Goal: Contribute content: Add original content to the website for others to see

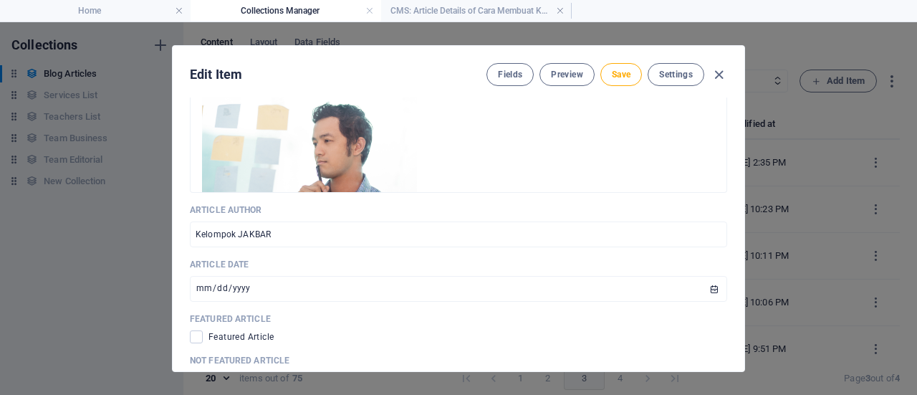
scroll to position [566, 0]
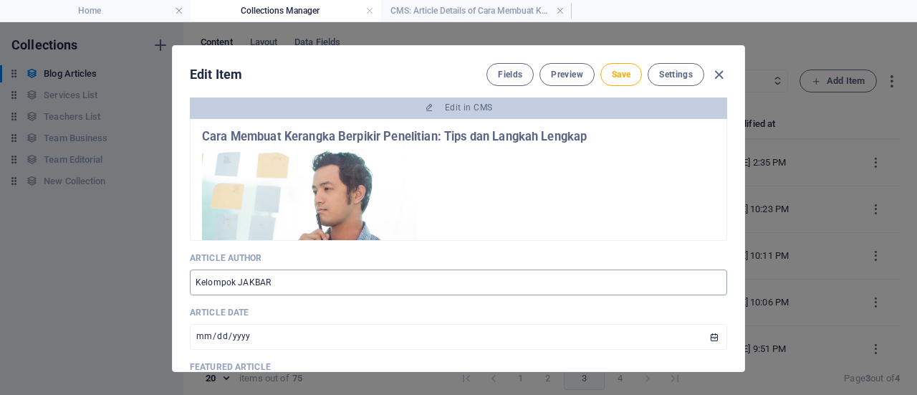
click at [233, 283] on input "Kelompok JAKBAR" at bounding box center [458, 282] width 537 height 26
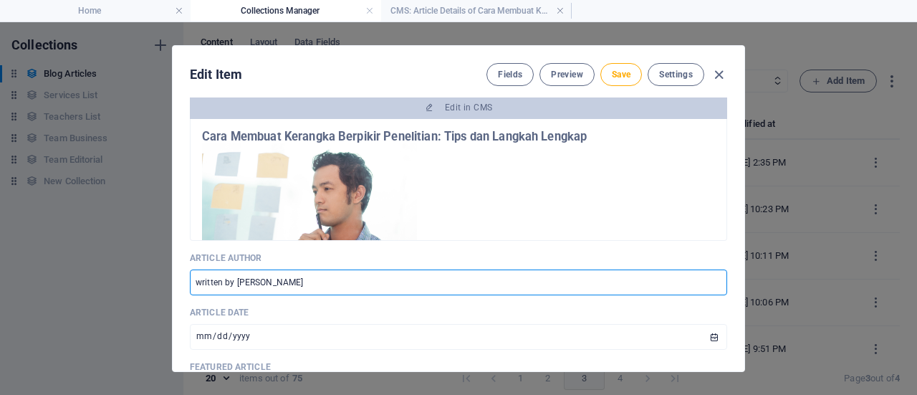
click at [327, 277] on input "written by [PERSON_NAME]" at bounding box center [458, 282] width 537 height 26
click at [198, 284] on input "written by [PERSON_NAME]" at bounding box center [458, 282] width 537 height 26
type input "Written by [PERSON_NAME]"
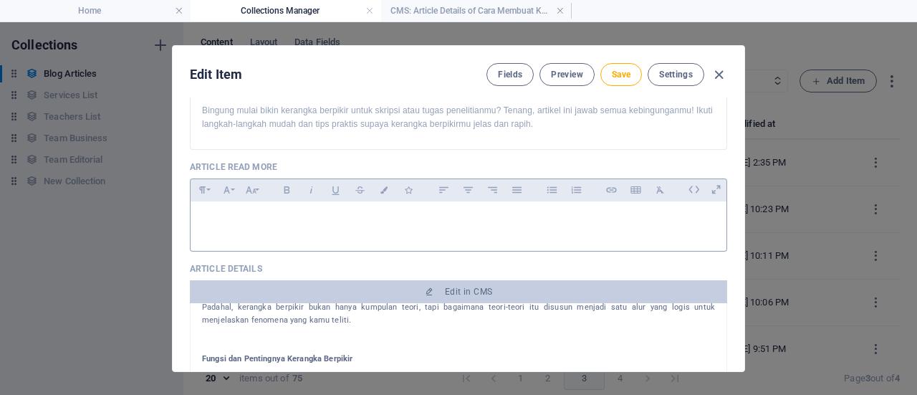
scroll to position [401, 0]
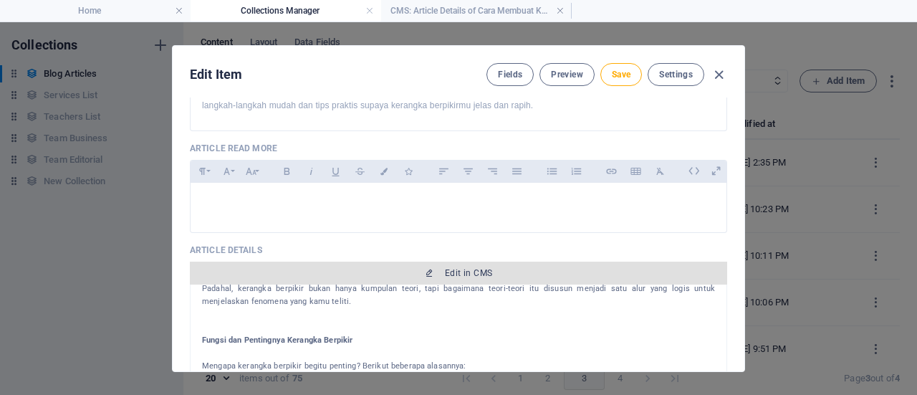
click at [521, 269] on span "Edit in CMS" at bounding box center [458, 272] width 526 height 11
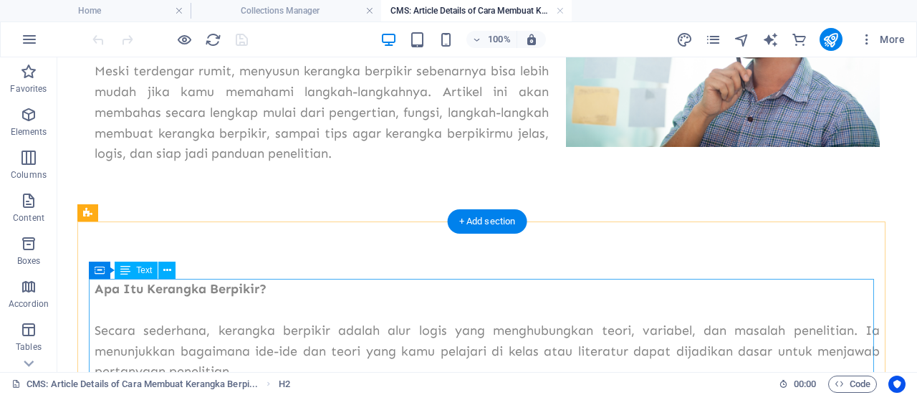
scroll to position [332, 0]
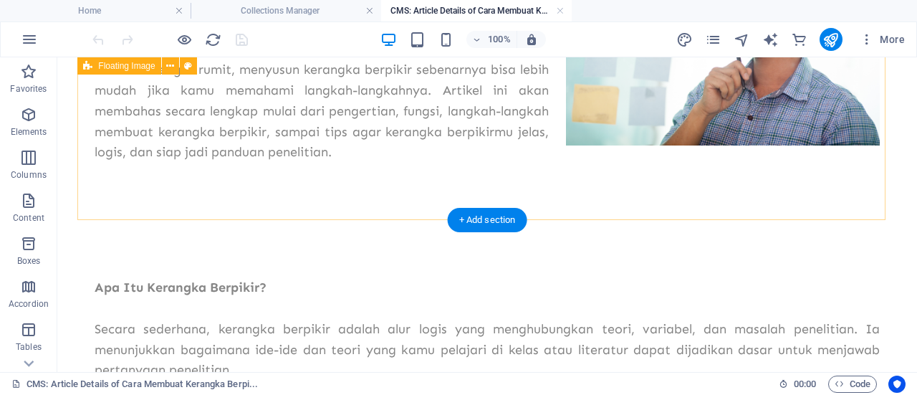
click at [295, 196] on div "Mengerjakan skripsi, tugas akhir, atau penelitian seringkali terasa menantang. …" at bounding box center [487, 49] width 808 height 342
click at [178, 173] on div "Mengerjakan skripsi, tugas akhir, atau penelitian seringkali terasa menantang. …" at bounding box center [487, 49] width 808 height 342
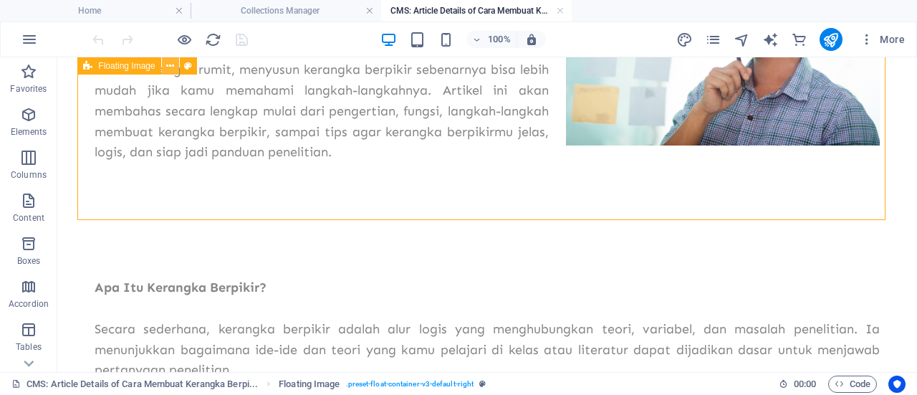
click at [169, 67] on icon at bounding box center [170, 66] width 8 height 15
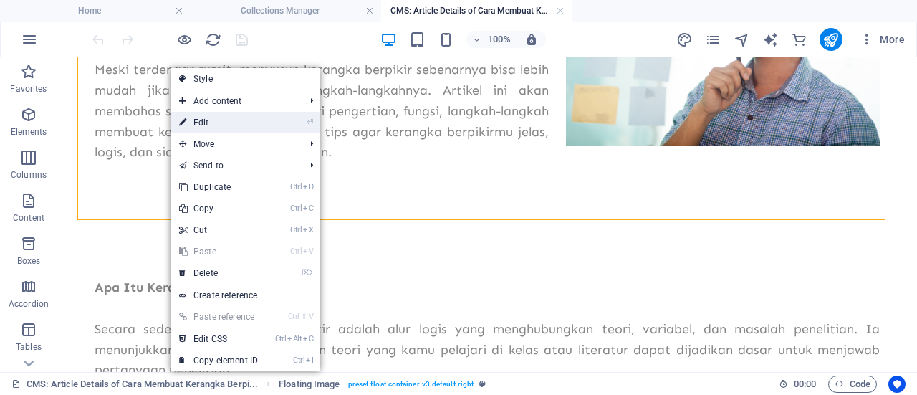
click at [200, 125] on link "⏎ Edit" at bounding box center [218, 122] width 96 height 21
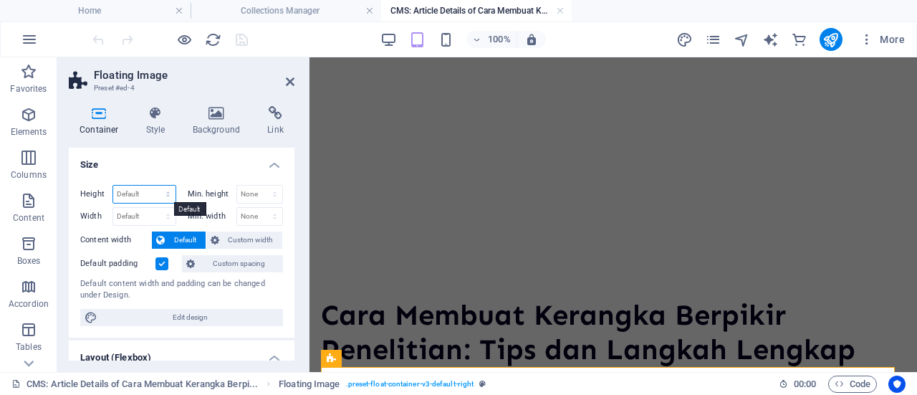
click at [158, 198] on select "Default px rem % vh vw" at bounding box center [144, 193] width 62 height 17
select select "px"
click at [154, 185] on select "Default px rem % vh vw" at bounding box center [144, 193] width 62 height 17
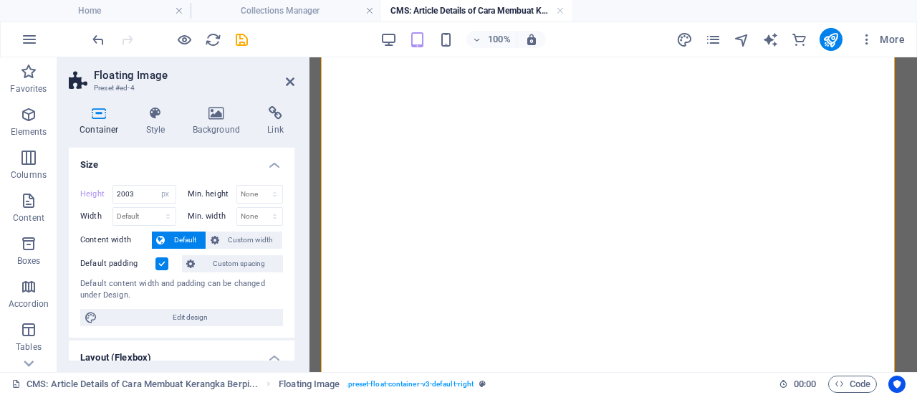
scroll to position [758, 0]
click at [137, 197] on input "2003" at bounding box center [144, 193] width 62 height 17
type input "2"
click at [224, 159] on h4 "Size" at bounding box center [182, 161] width 226 height 26
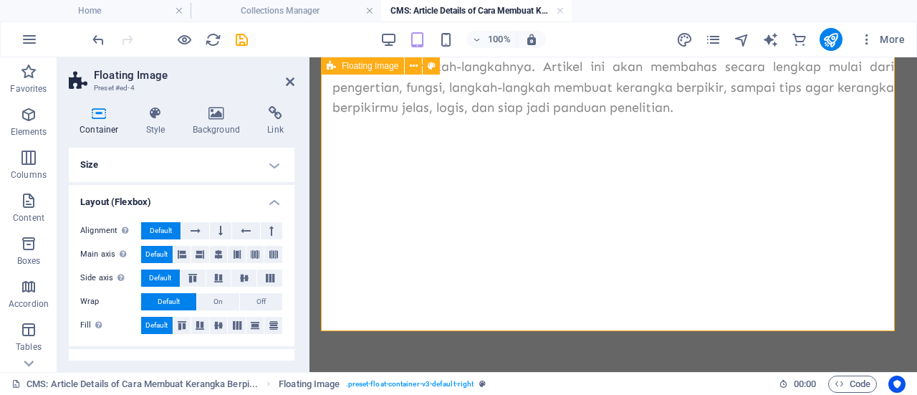
scroll to position [1454, 0]
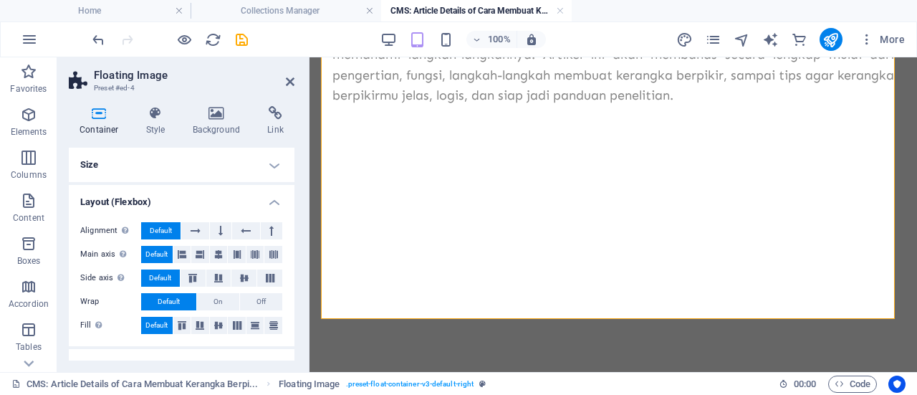
click at [266, 164] on h4 "Size" at bounding box center [182, 165] width 226 height 34
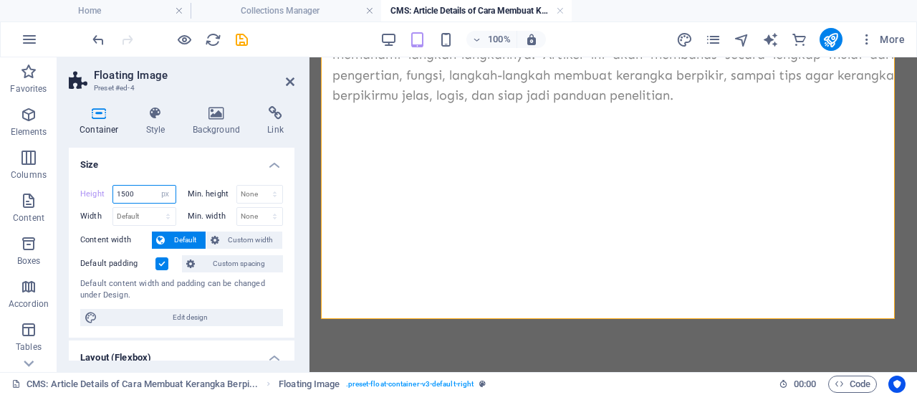
click at [134, 193] on input "1500" at bounding box center [144, 193] width 62 height 17
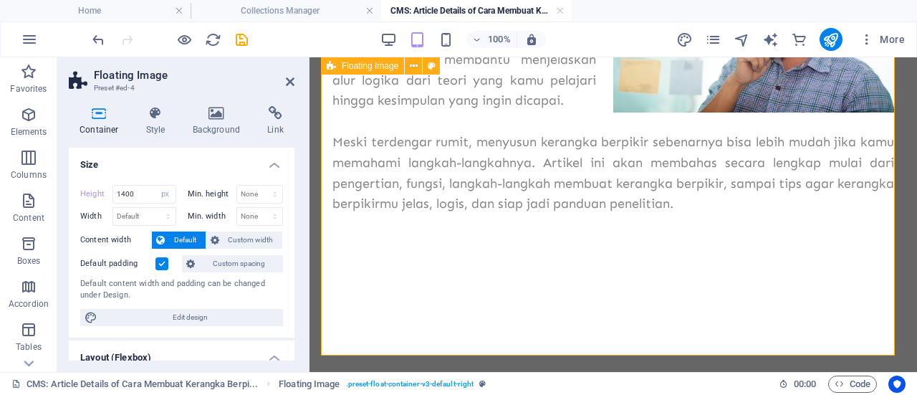
scroll to position [1373, 0]
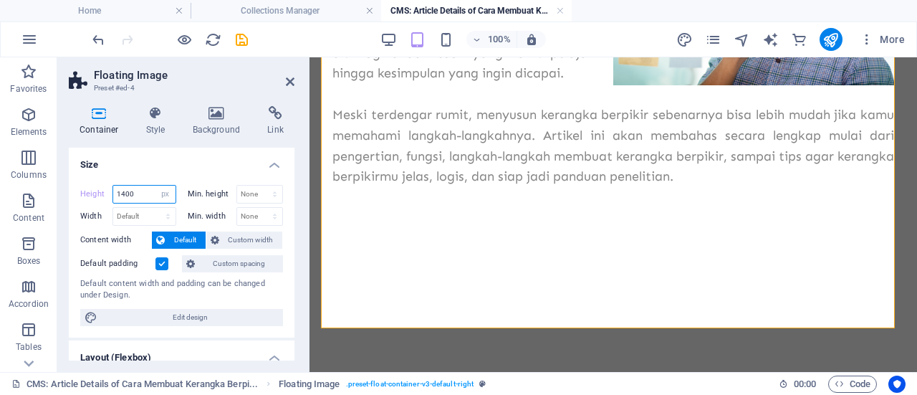
click at [132, 194] on input "1400" at bounding box center [144, 193] width 62 height 17
type input "1"
type input "0"
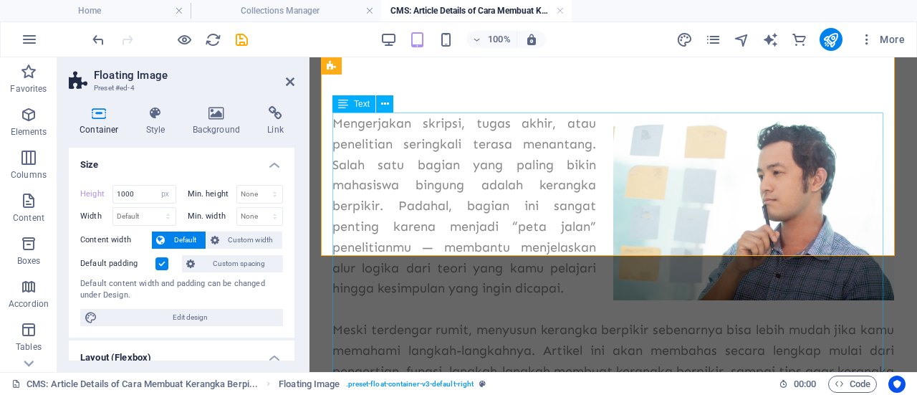
scroll to position [1160, 0]
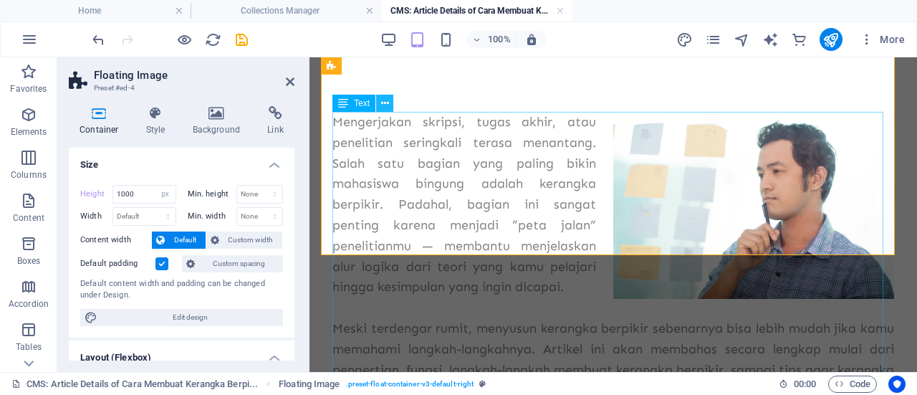
click at [381, 102] on icon at bounding box center [385, 103] width 8 height 15
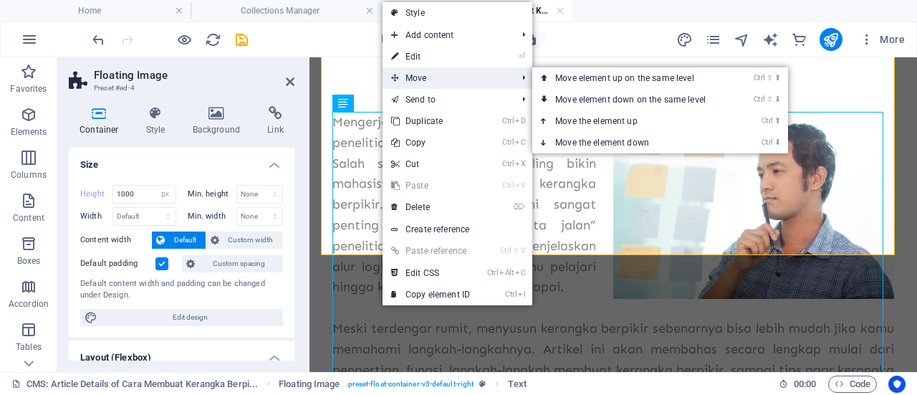
click at [408, 77] on span "Move" at bounding box center [446, 77] width 128 height 21
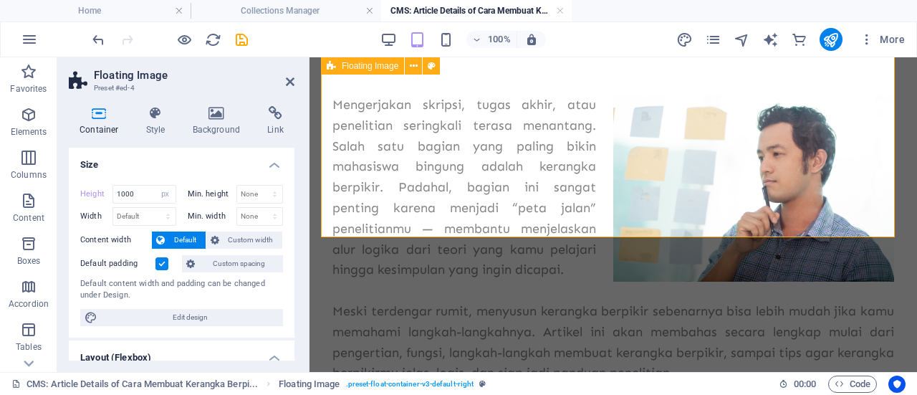
scroll to position [1179, 0]
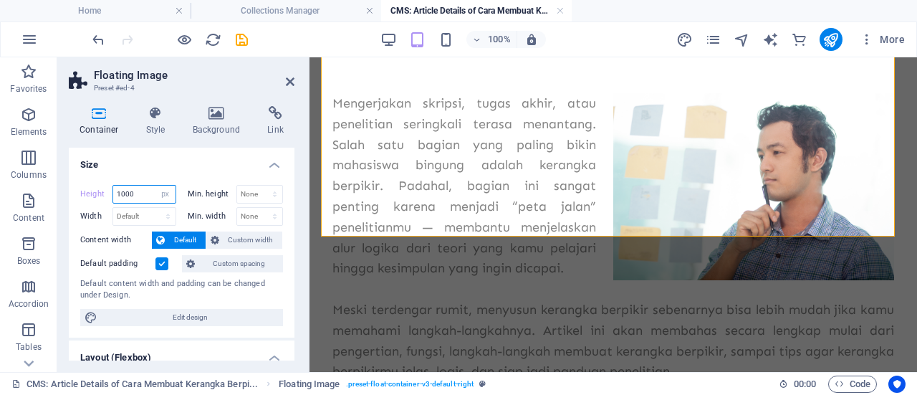
click at [145, 186] on input "1000" at bounding box center [144, 193] width 62 height 17
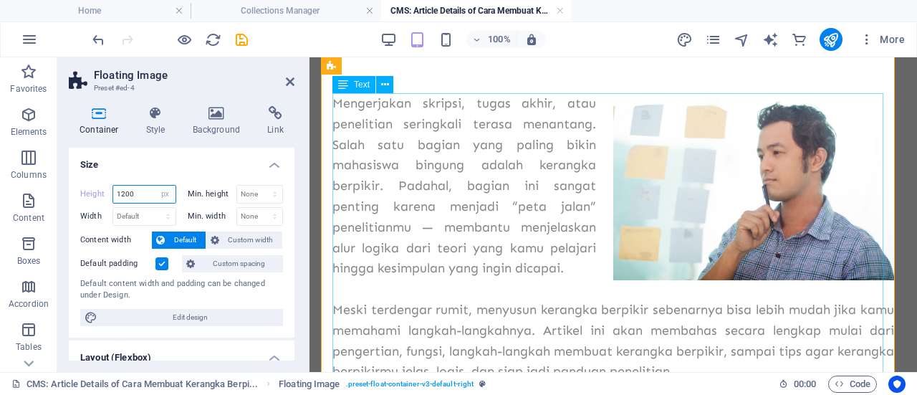
type input "1200"
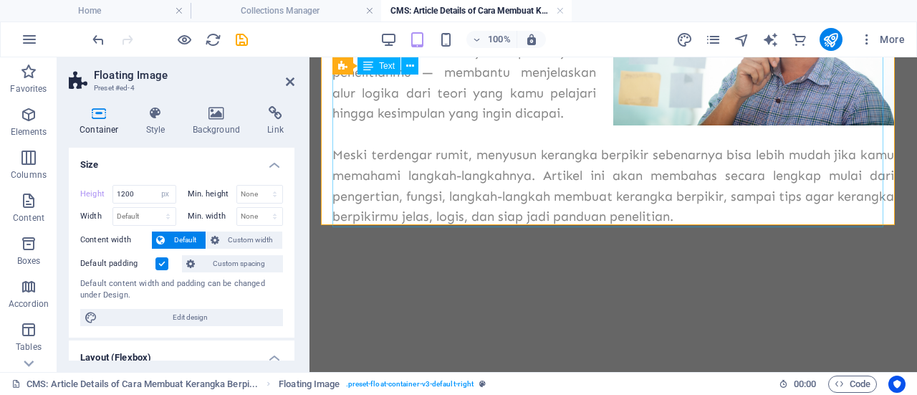
scroll to position [1335, 0]
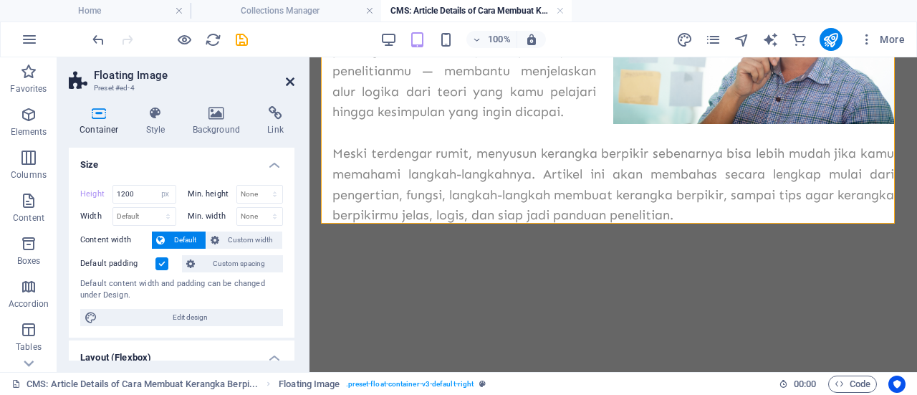
click at [289, 79] on header "Floating Image Preset #ed-4" at bounding box center [182, 75] width 226 height 37
click at [289, 79] on icon at bounding box center [290, 81] width 9 height 11
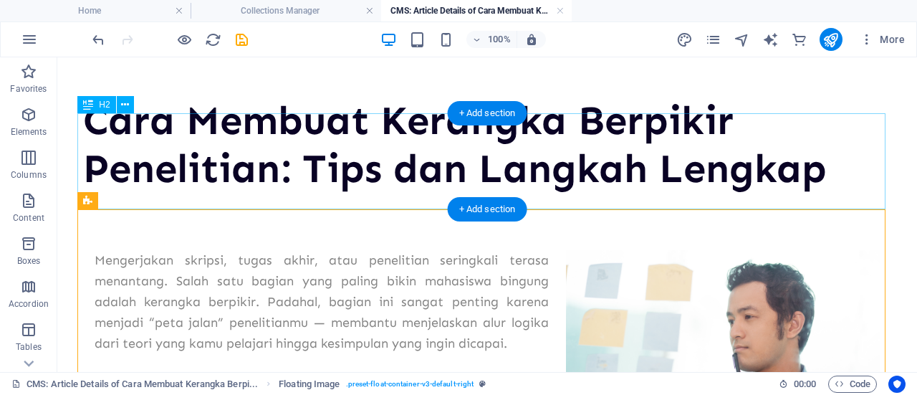
scroll to position [0, 0]
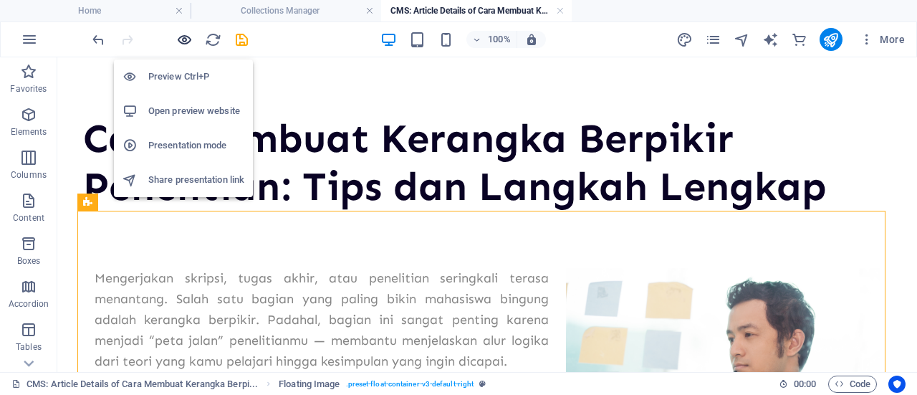
click at [182, 35] on icon "button" at bounding box center [184, 40] width 16 height 16
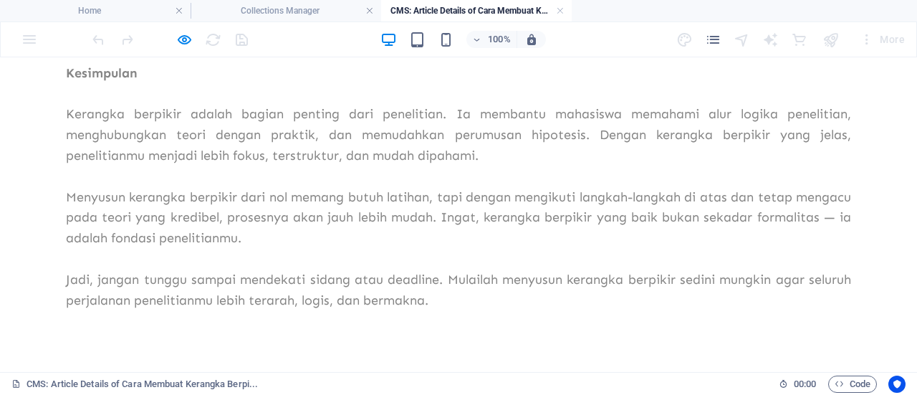
scroll to position [2194, 0]
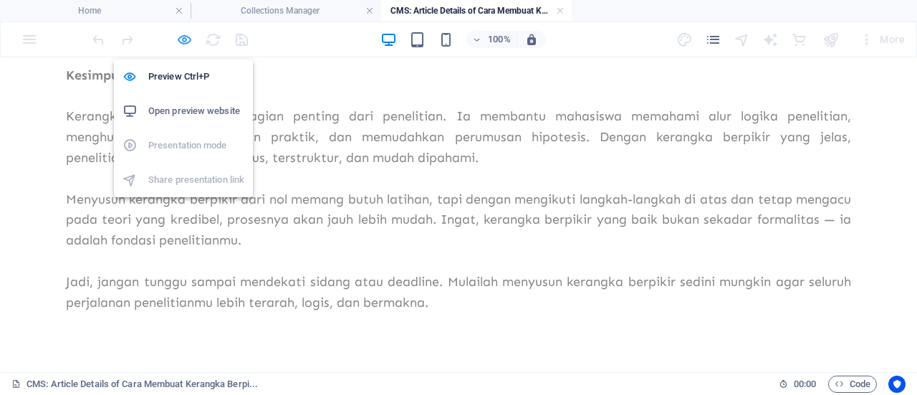
click at [183, 38] on icon "button" at bounding box center [184, 40] width 16 height 16
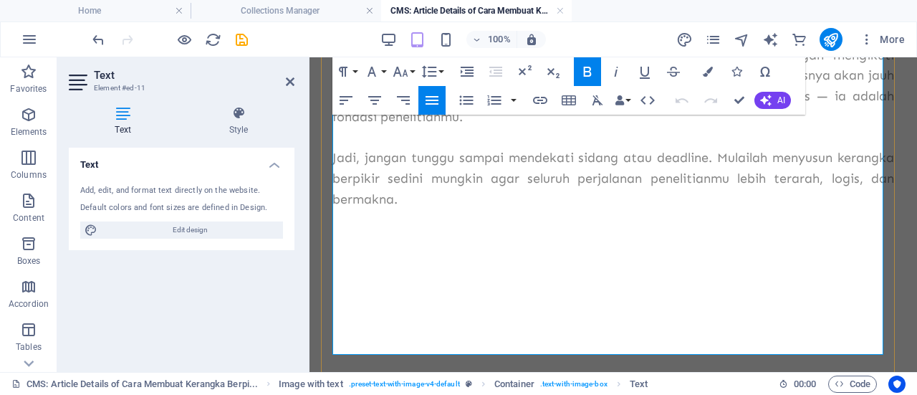
scroll to position [4009, 0]
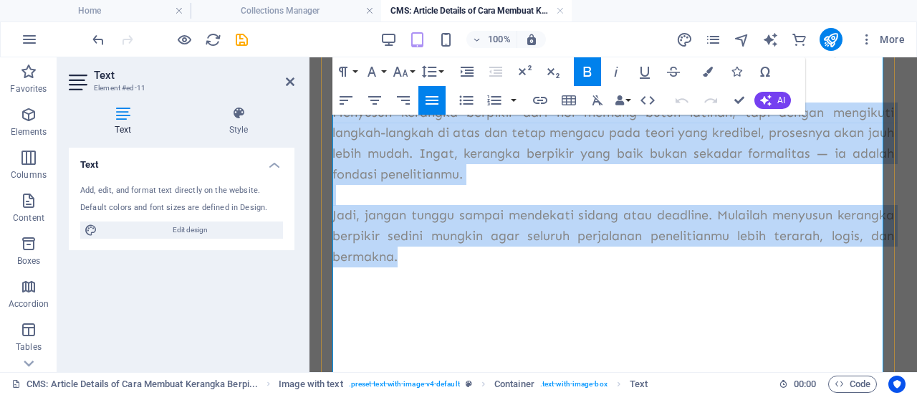
drag, startPoint x: 464, startPoint y: 275, endPoint x: 337, endPoint y: 140, distance: 185.4
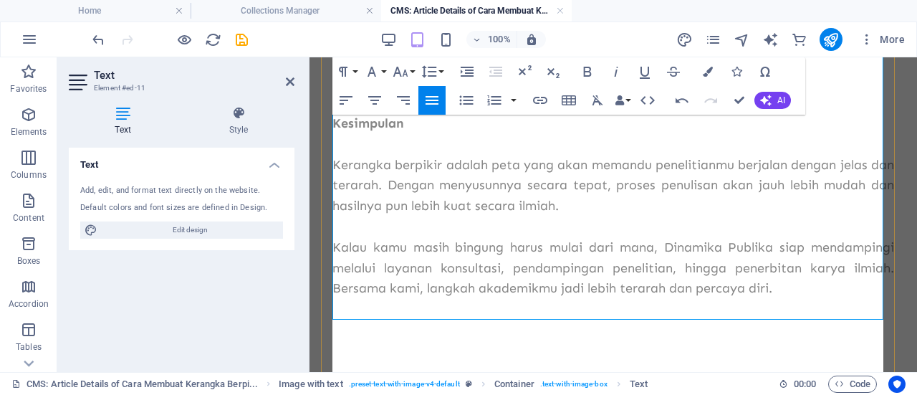
scroll to position [6685, 3]
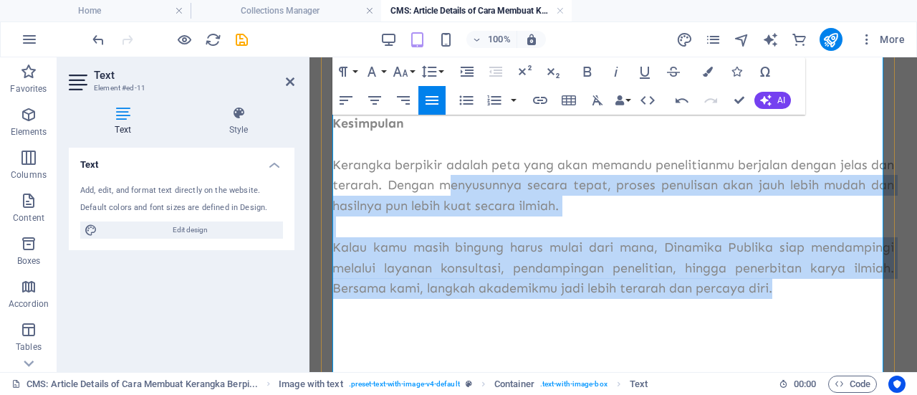
drag, startPoint x: 784, startPoint y: 312, endPoint x: 475, endPoint y: 214, distance: 324.3
click at [531, 216] on p "Kerangka berpikir adalah peta yang akan memandu penelitianmu berjalan dengan je…" at bounding box center [612, 186] width 561 height 62
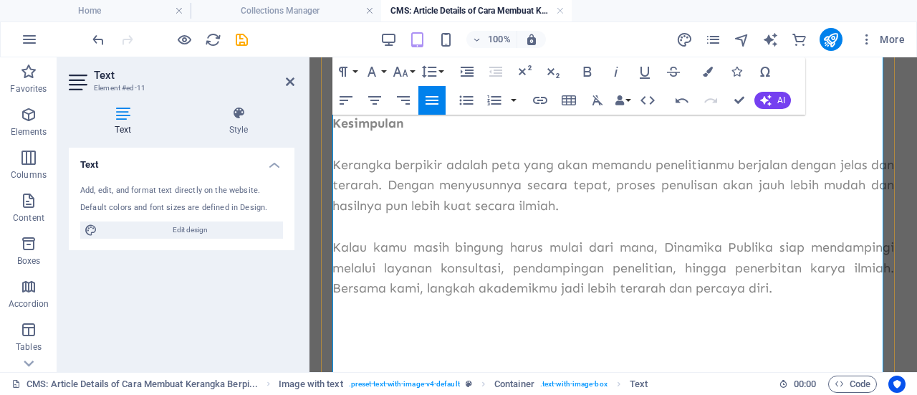
click at [428, 207] on p "Kerangka berpikir adalah peta yang akan memandu penelitianmu berjalan dengan je…" at bounding box center [612, 186] width 561 height 62
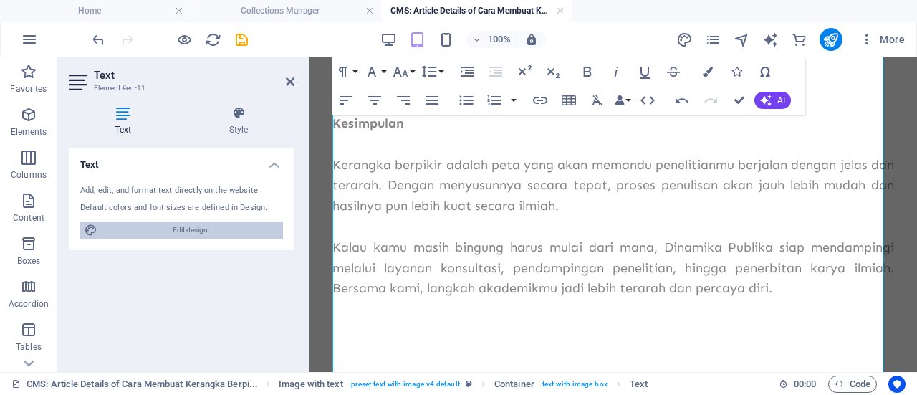
click at [253, 237] on span "Edit design" at bounding box center [190, 229] width 177 height 17
select select "px"
select select "400"
select select "px"
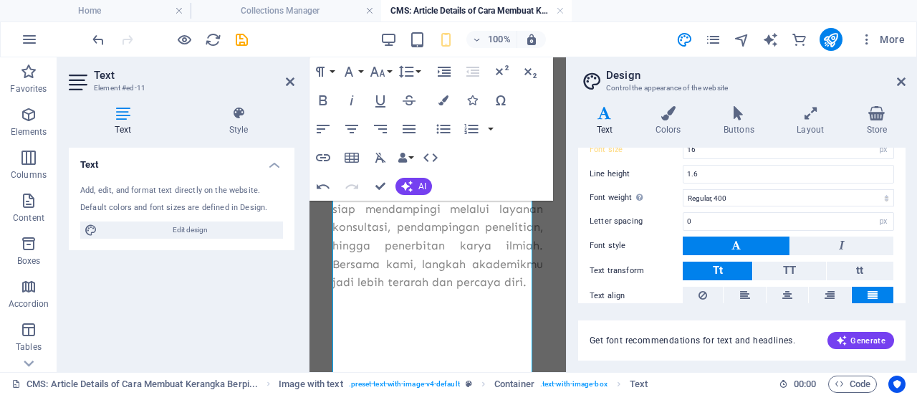
scroll to position [0, 0]
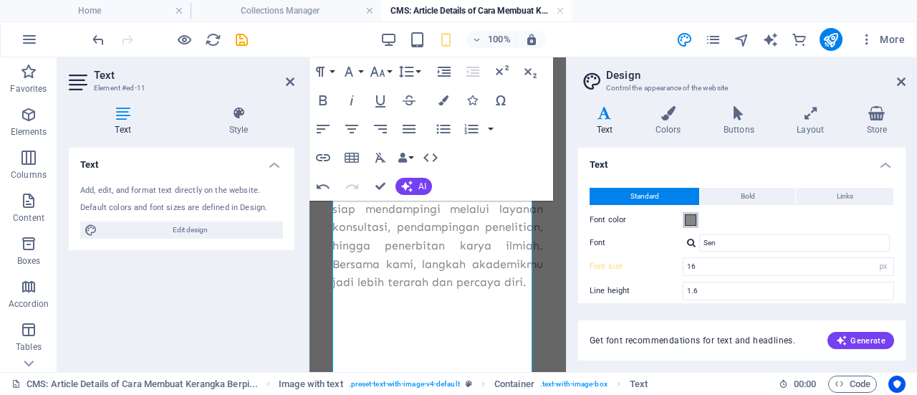
click at [690, 216] on span at bounding box center [690, 219] width 11 height 11
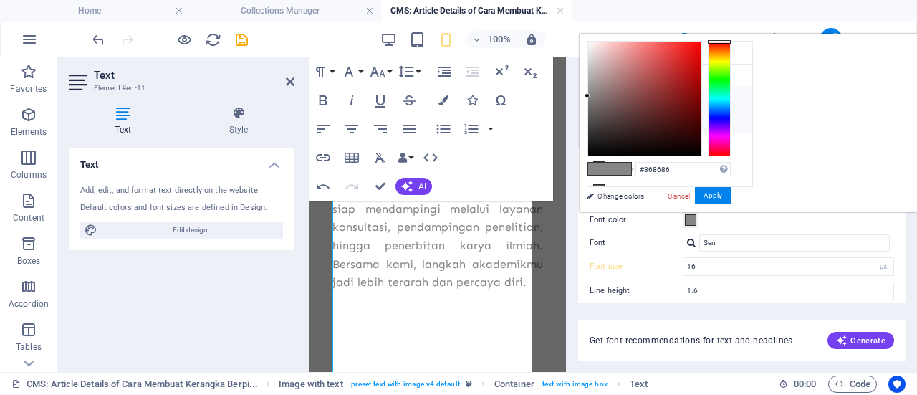
click at [599, 93] on icon at bounding box center [599, 98] width 10 height 10
type input "#090224"
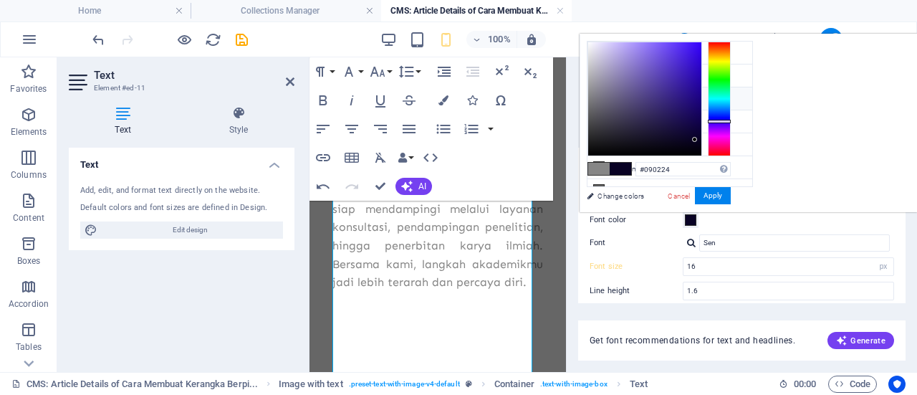
click at [788, 220] on div "Font color" at bounding box center [741, 219] width 304 height 17
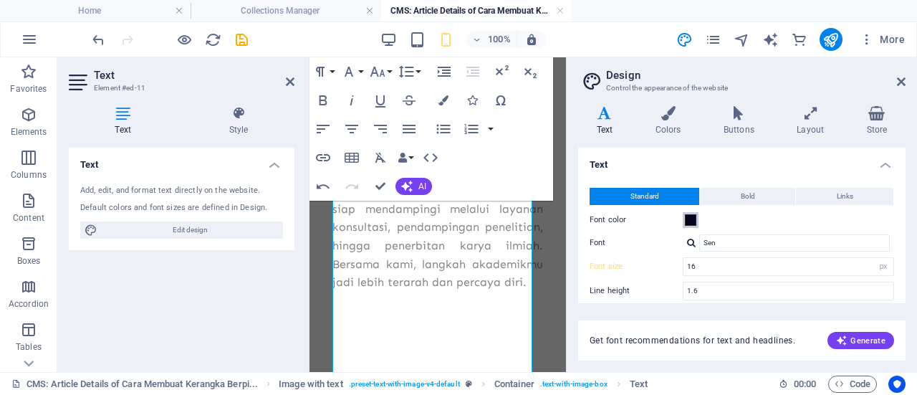
click at [695, 214] on span at bounding box center [690, 219] width 11 height 11
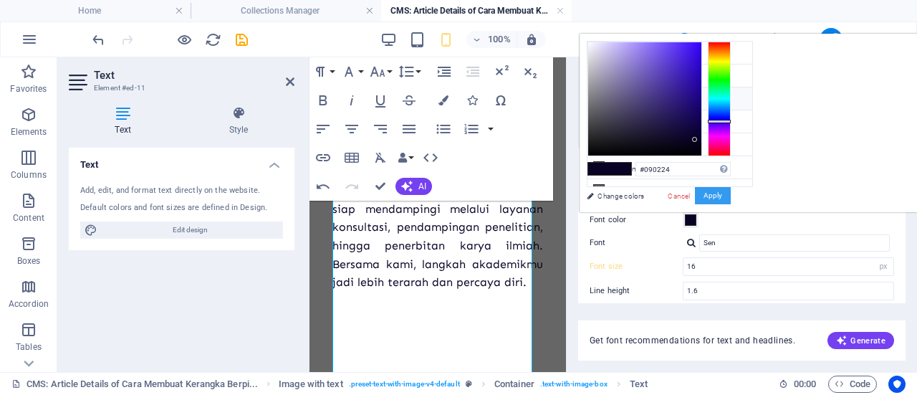
click at [730, 188] on button "Apply" at bounding box center [713, 195] width 36 height 17
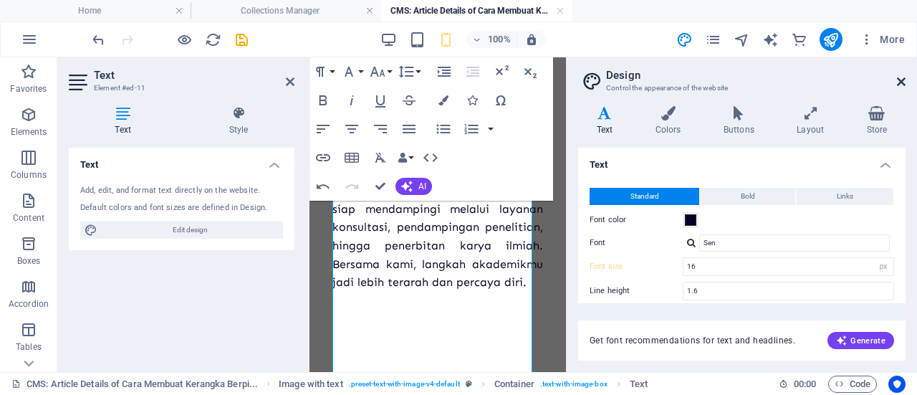
click at [897, 76] on icon at bounding box center [901, 81] width 9 height 11
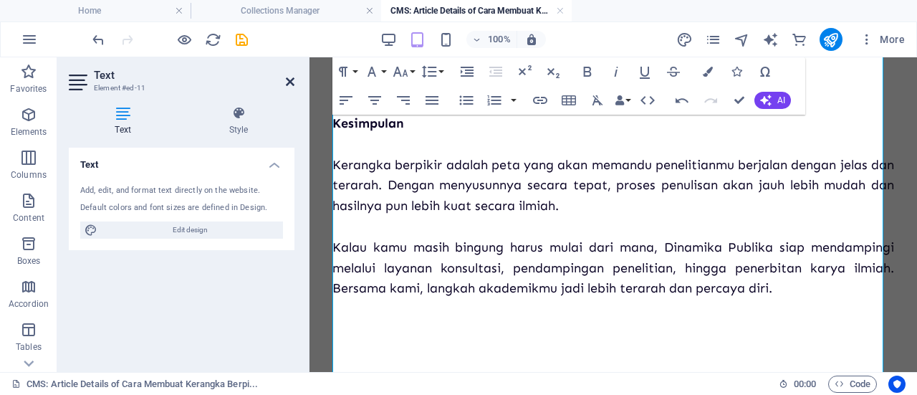
click at [289, 79] on icon at bounding box center [290, 81] width 9 height 11
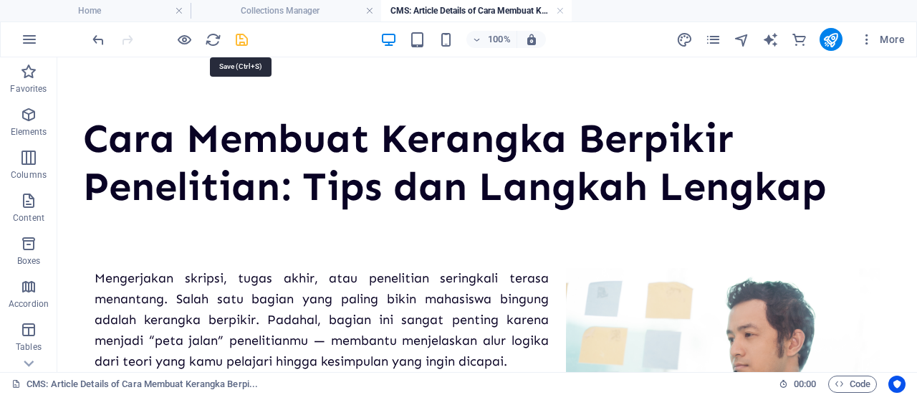
click at [246, 37] on icon "save" at bounding box center [241, 40] width 16 height 16
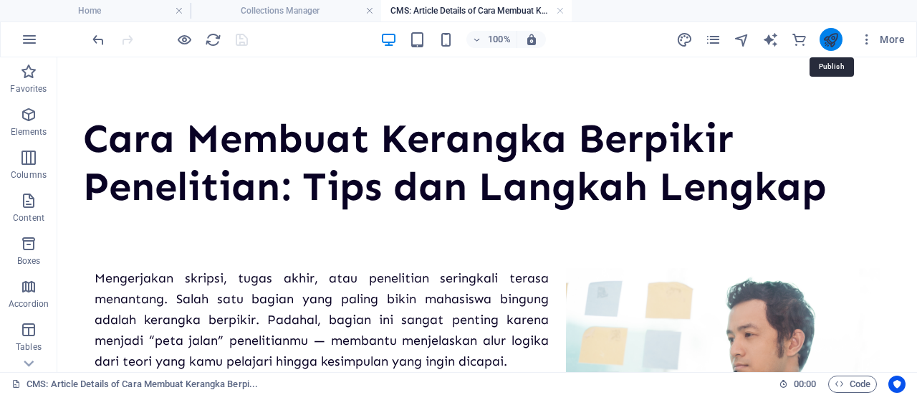
click at [826, 47] on icon "publish" at bounding box center [830, 40] width 16 height 16
